Goal: Information Seeking & Learning: Learn about a topic

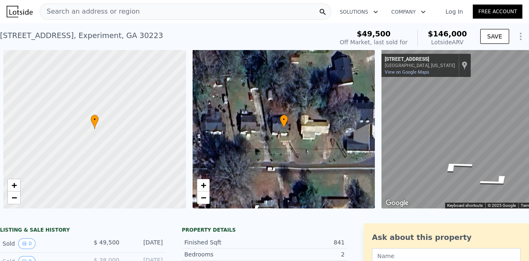
scroll to position [0, 48]
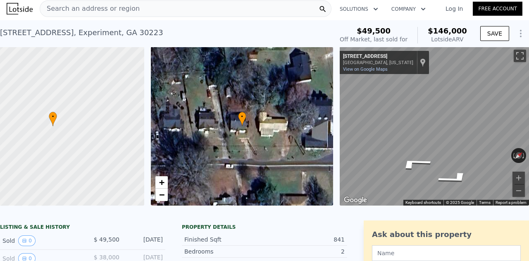
click at [99, 9] on span "Search an address or region" at bounding box center [90, 9] width 100 height 10
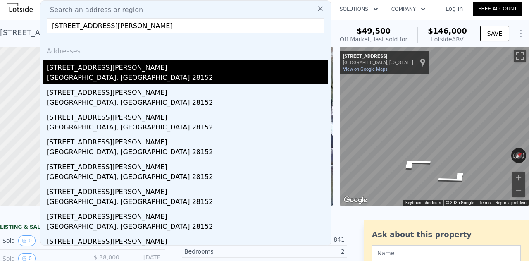
type input "[STREET_ADDRESS][PERSON_NAME]"
click at [109, 81] on div "[GEOGRAPHIC_DATA], [GEOGRAPHIC_DATA] 28152" at bounding box center [187, 79] width 281 height 12
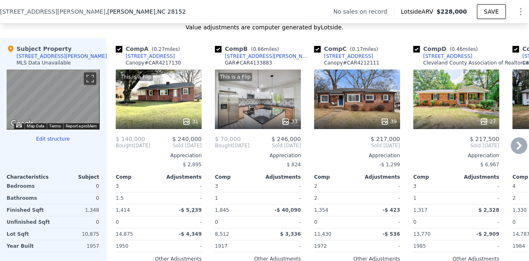
scroll to position [788, 0]
click at [159, 118] on div "This is a Flip 31" at bounding box center [159, 99] width 86 height 60
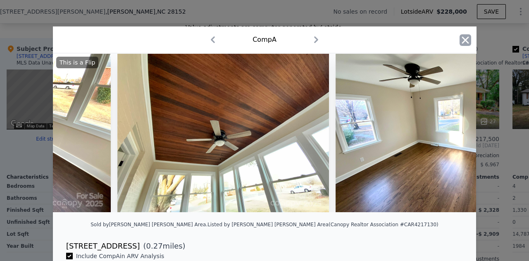
click at [460, 38] on icon "button" at bounding box center [466, 40] width 12 height 12
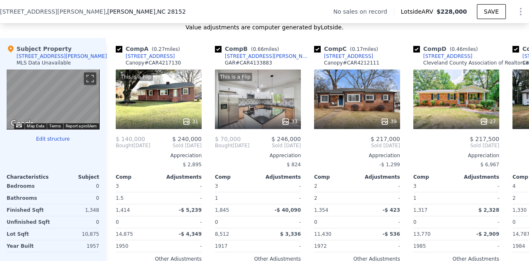
scroll to position [0, 31]
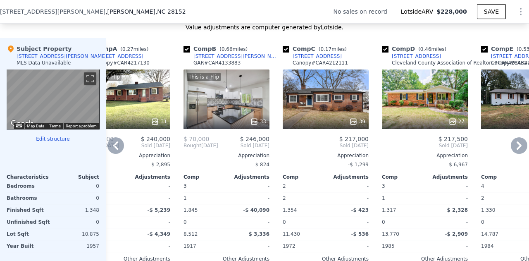
click at [337, 115] on div "39" at bounding box center [326, 99] width 86 height 60
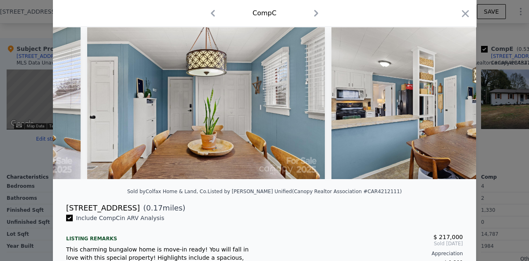
scroll to position [0, 3924]
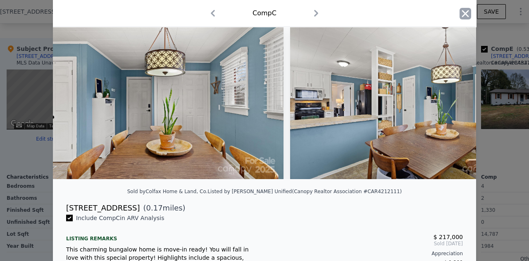
click at [464, 12] on icon "button" at bounding box center [465, 13] width 7 height 7
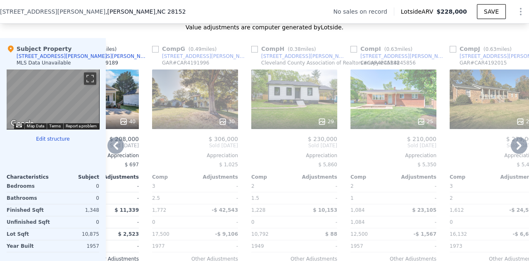
scroll to position [803, 0]
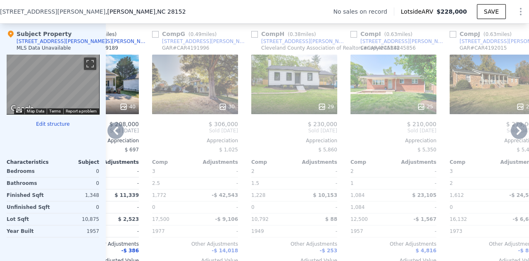
click at [298, 78] on div "29" at bounding box center [294, 85] width 86 height 60
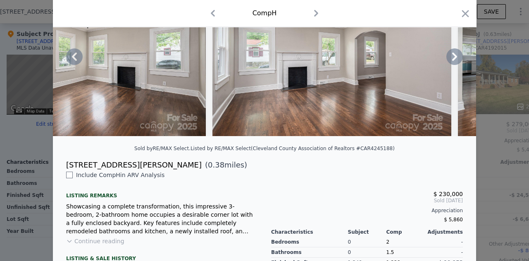
scroll to position [77, 0]
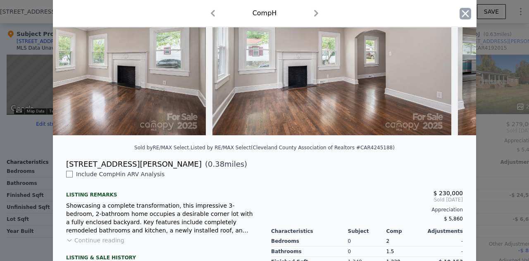
click at [467, 12] on icon "button" at bounding box center [466, 14] width 12 height 12
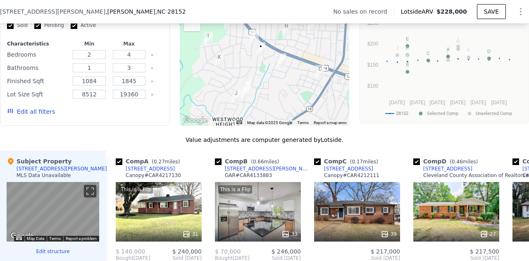
scroll to position [677, 0]
